Goal: Information Seeking & Learning: Compare options

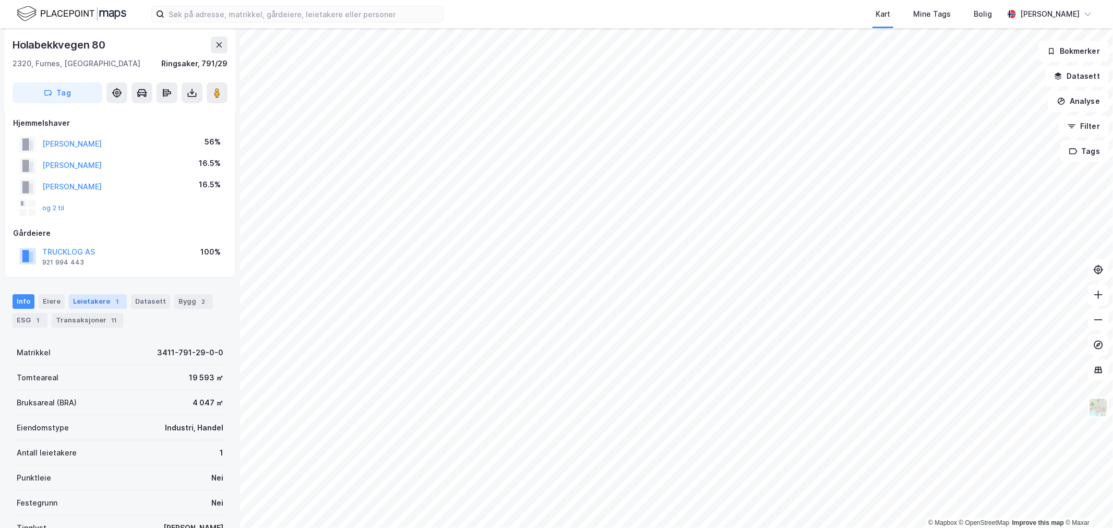
click at [90, 294] on div "Leietakere 1" at bounding box center [98, 301] width 58 height 15
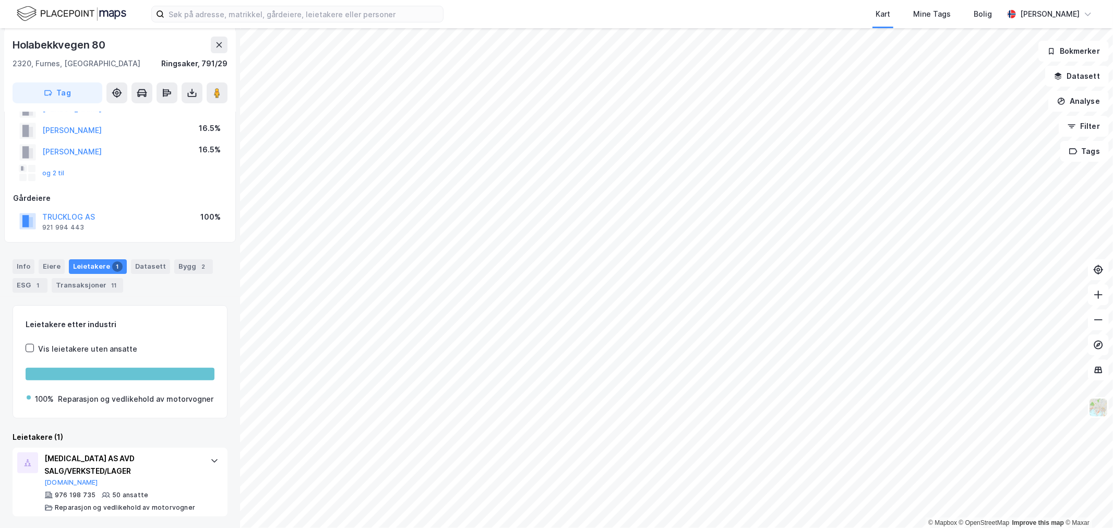
scroll to position [106, 0]
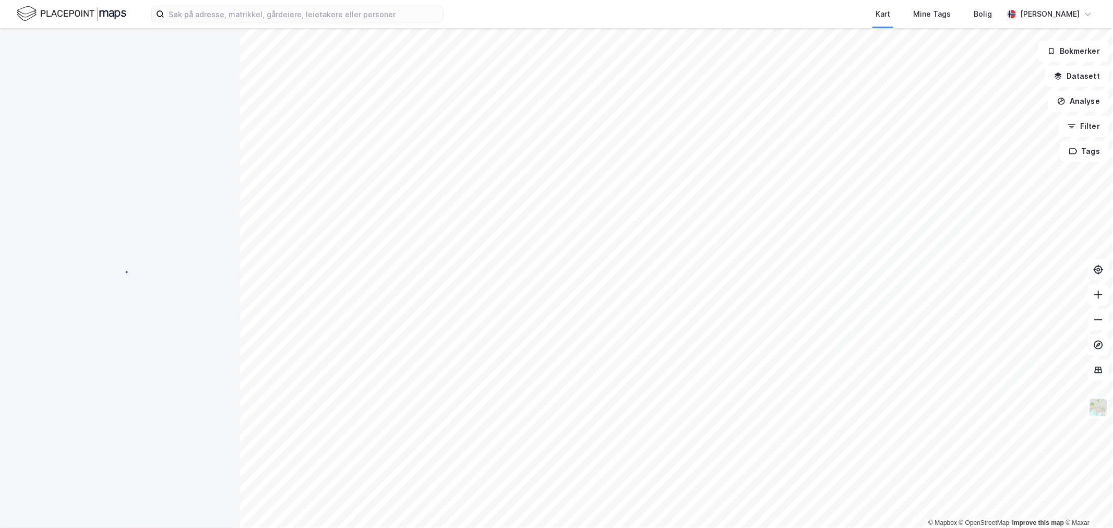
scroll to position [47, 0]
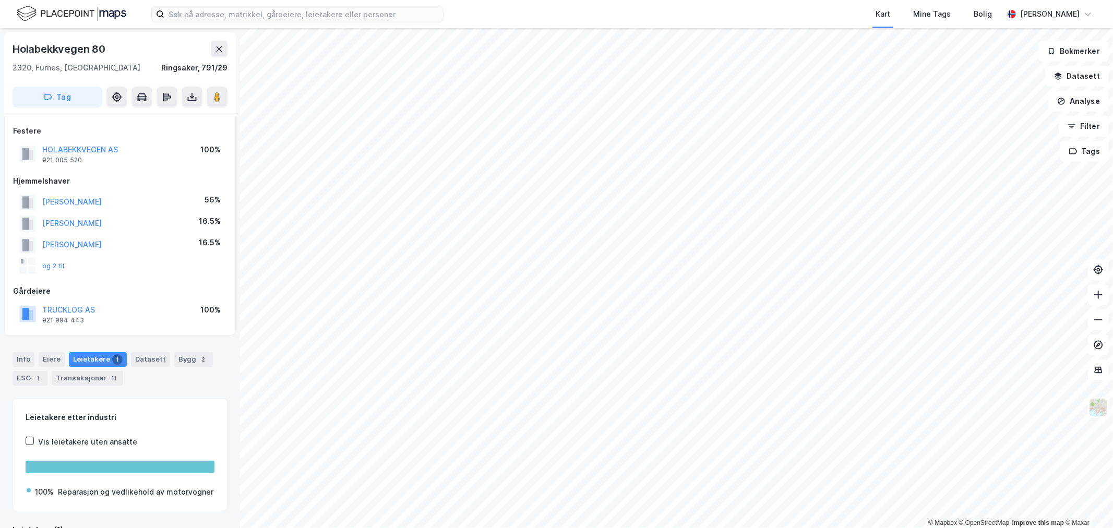
scroll to position [38, 0]
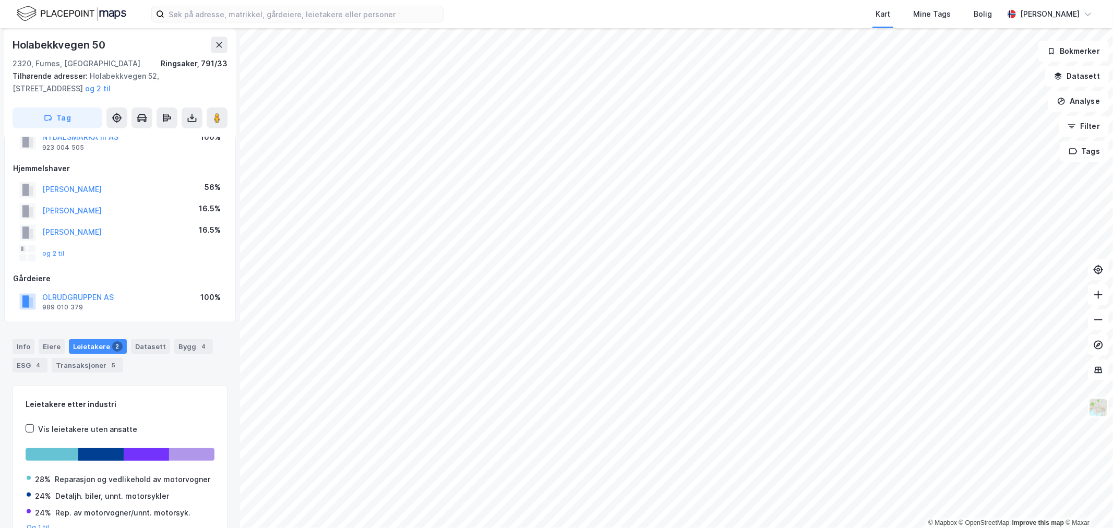
scroll to position [38, 0]
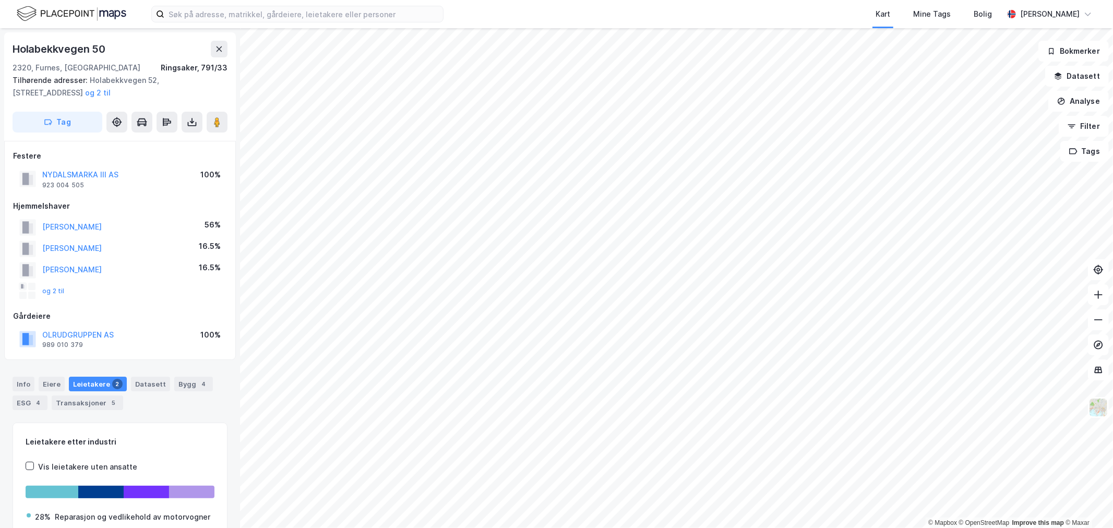
scroll to position [38, 0]
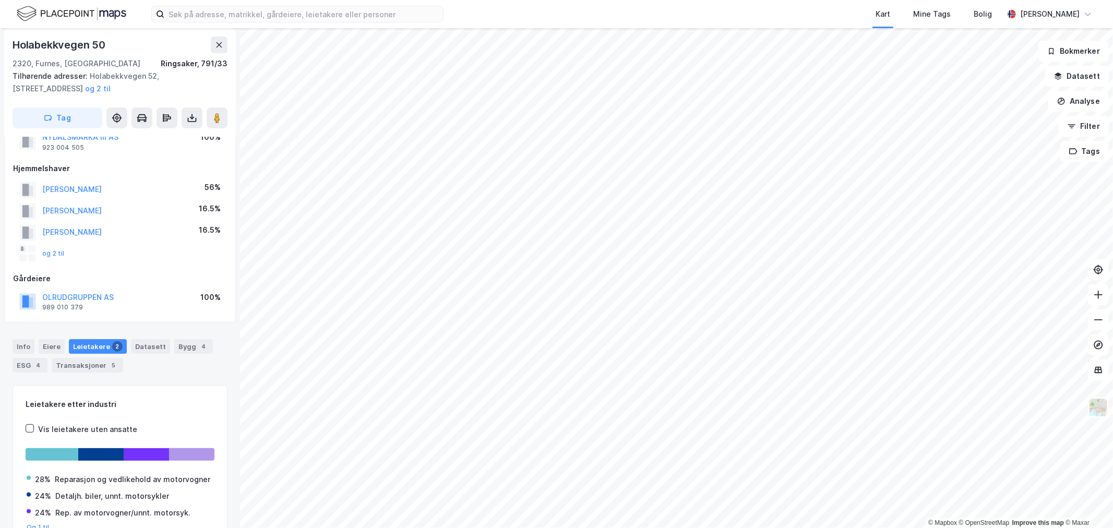
scroll to position [38, 0]
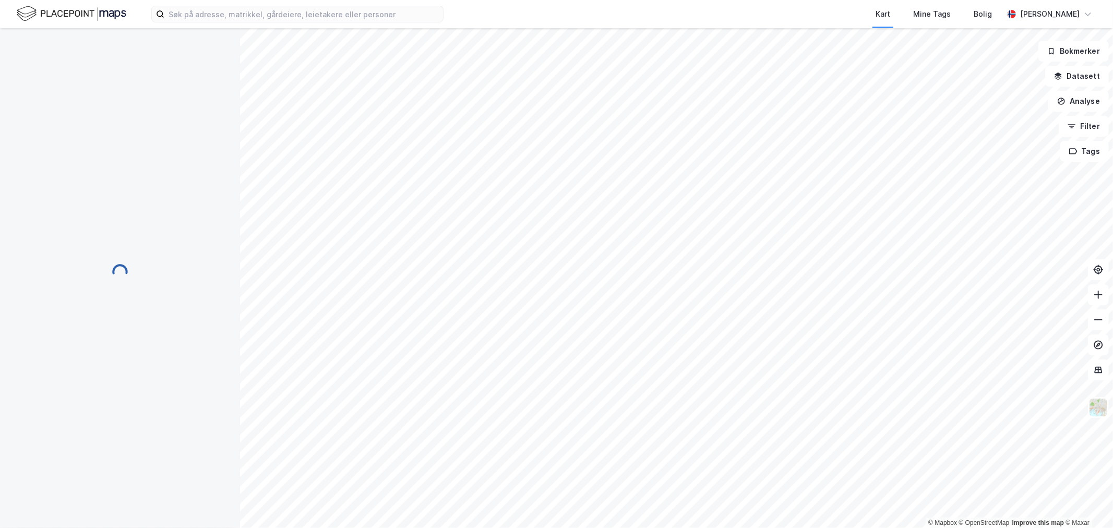
scroll to position [38, 0]
